Goal: Transaction & Acquisition: Obtain resource

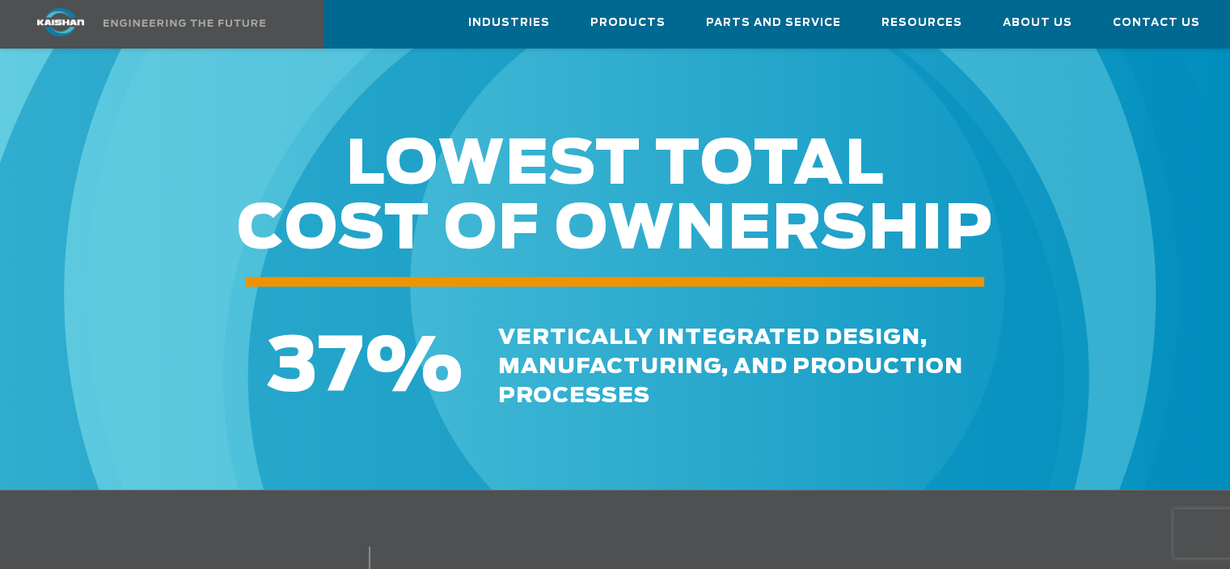
scroll to position [1375, 0]
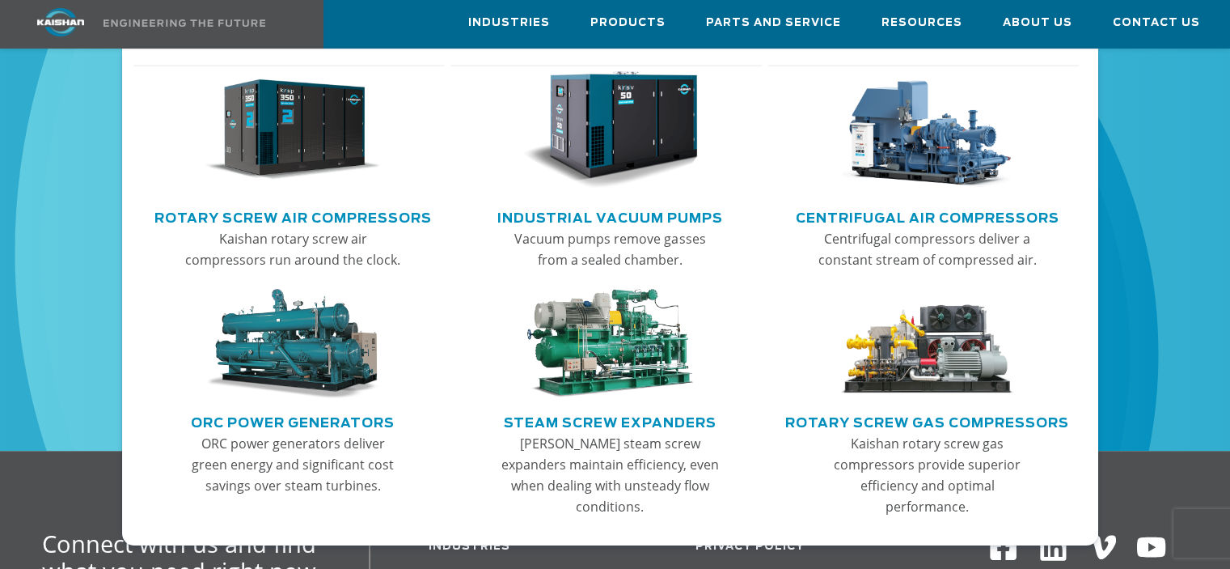
click at [335, 216] on link "Rotary Screw Air Compressors" at bounding box center [292, 216] width 277 height 24
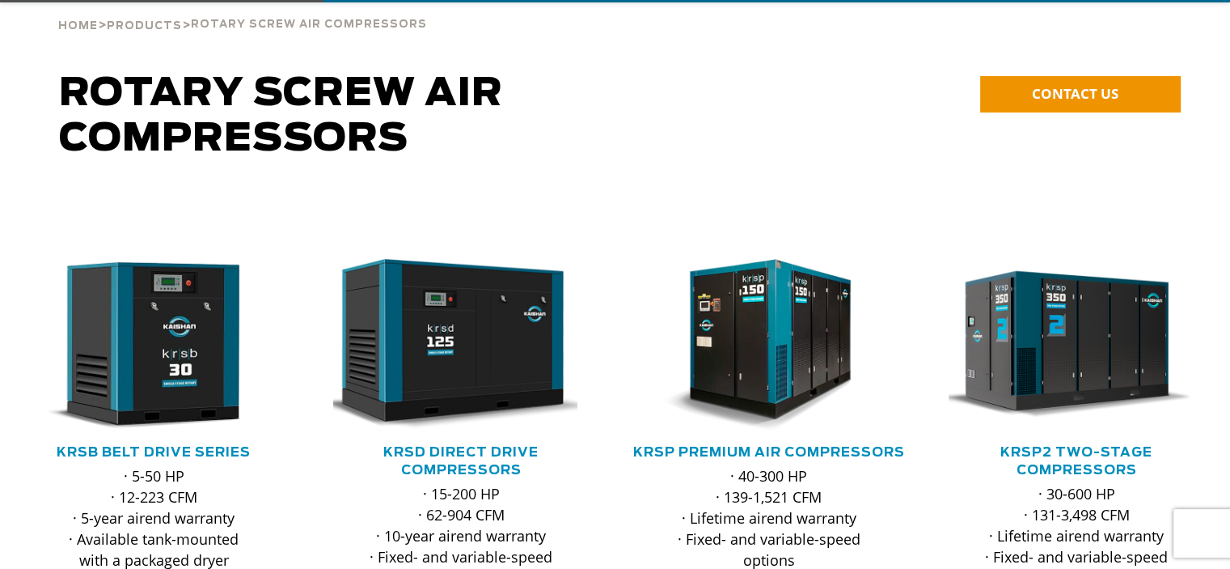
scroll to position [243, 0]
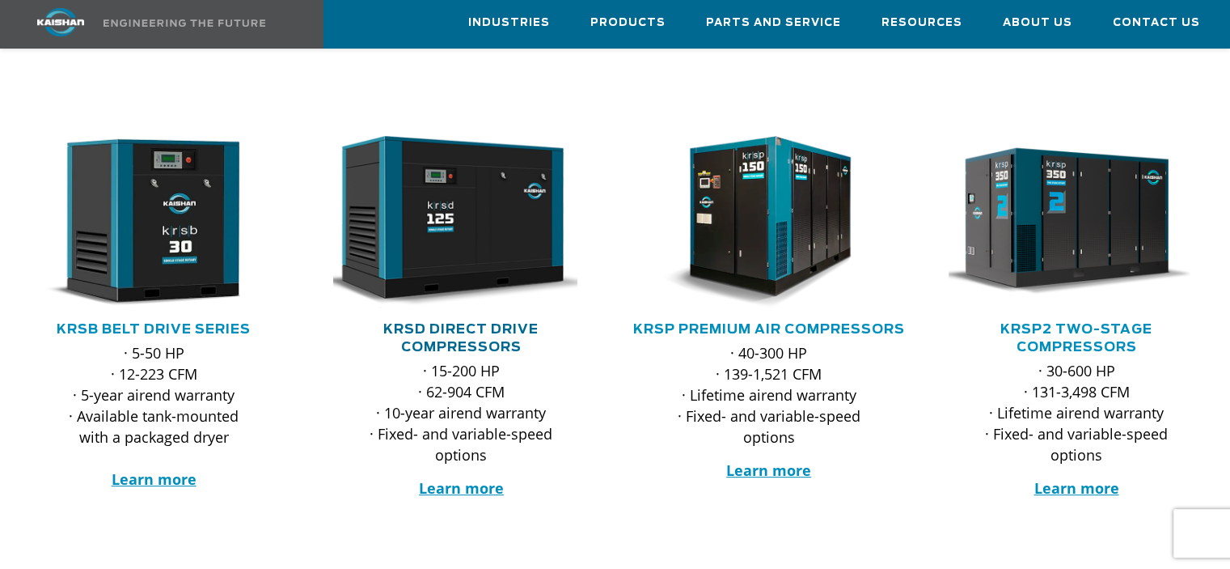
click at [451, 323] on link "KRSD Direct Drive Compressors" at bounding box center [460, 338] width 155 height 31
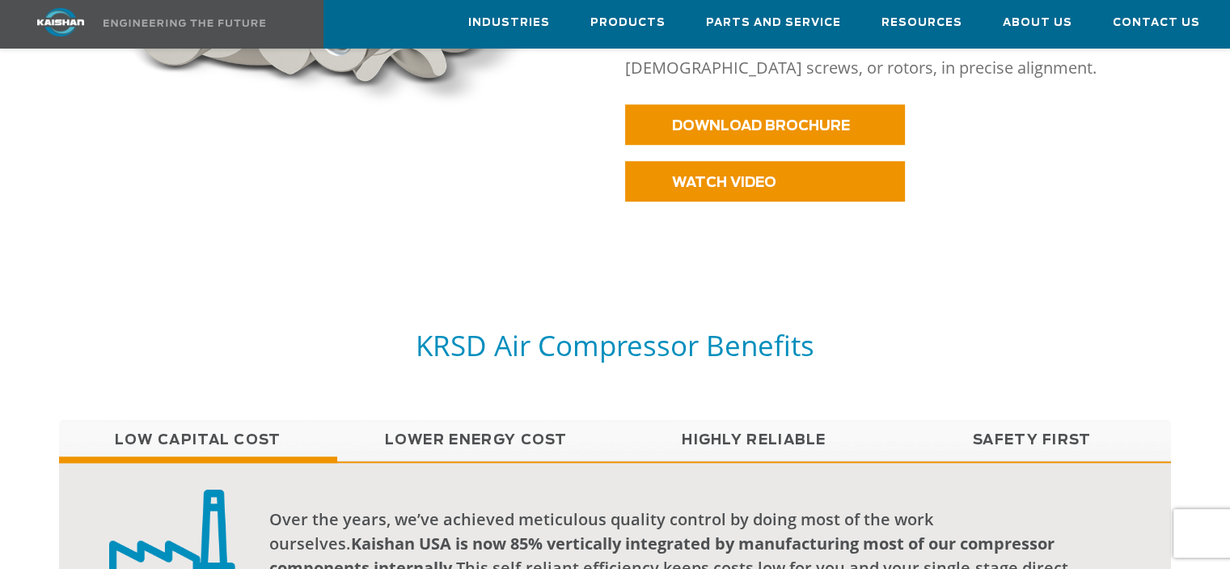
scroll to position [1052, 0]
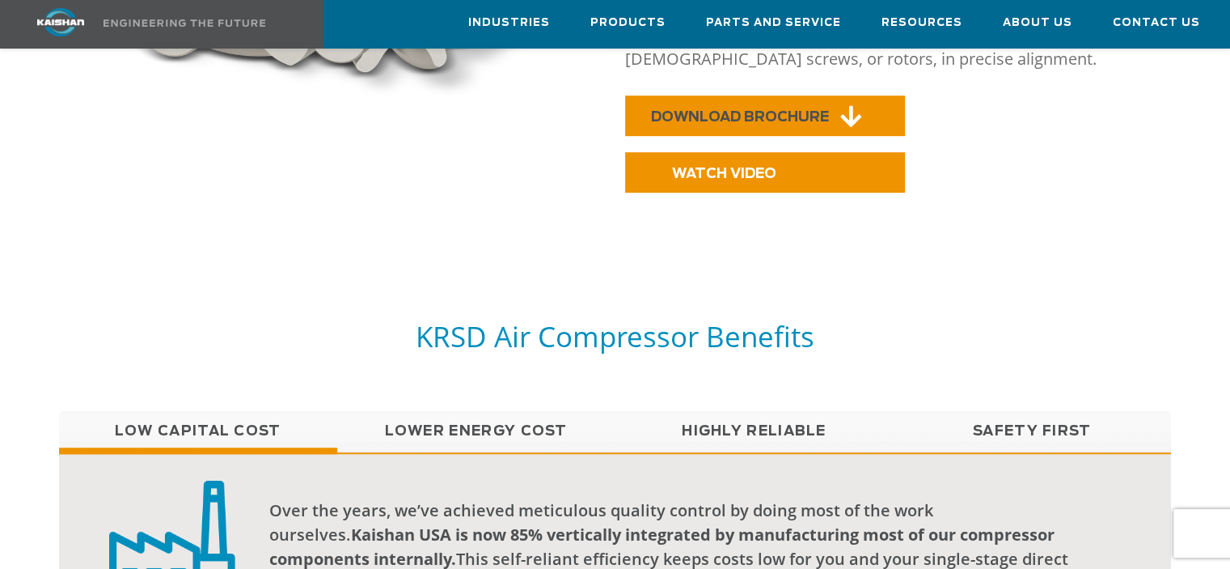
click at [764, 110] on span "DOWNLOAD BROCHURE" at bounding box center [740, 117] width 178 height 14
